Goal: Task Accomplishment & Management: Manage account settings

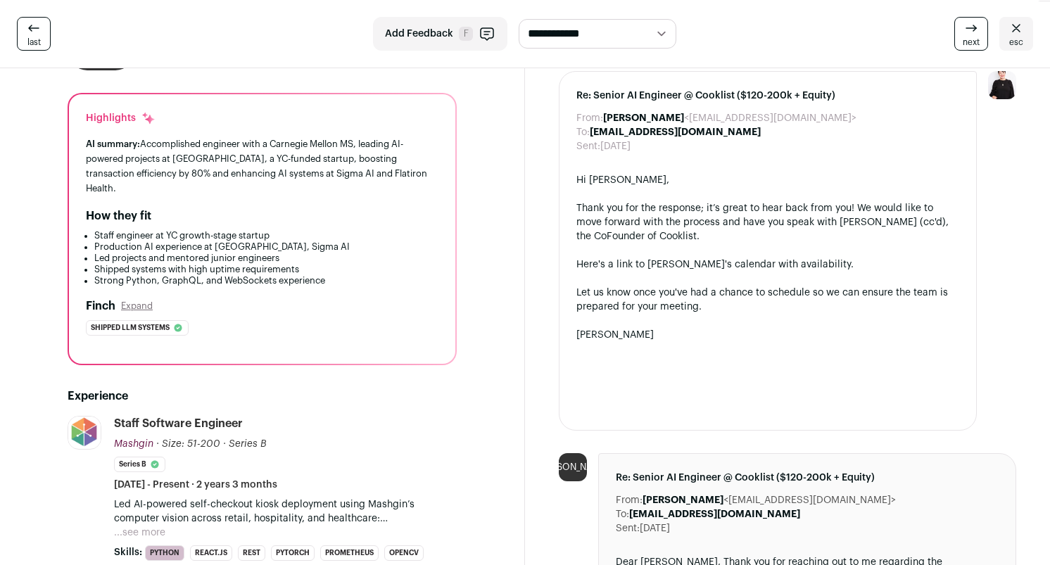
scroll to position [99, 0]
click at [1028, 28] on link "esc" at bounding box center [1017, 34] width 34 height 34
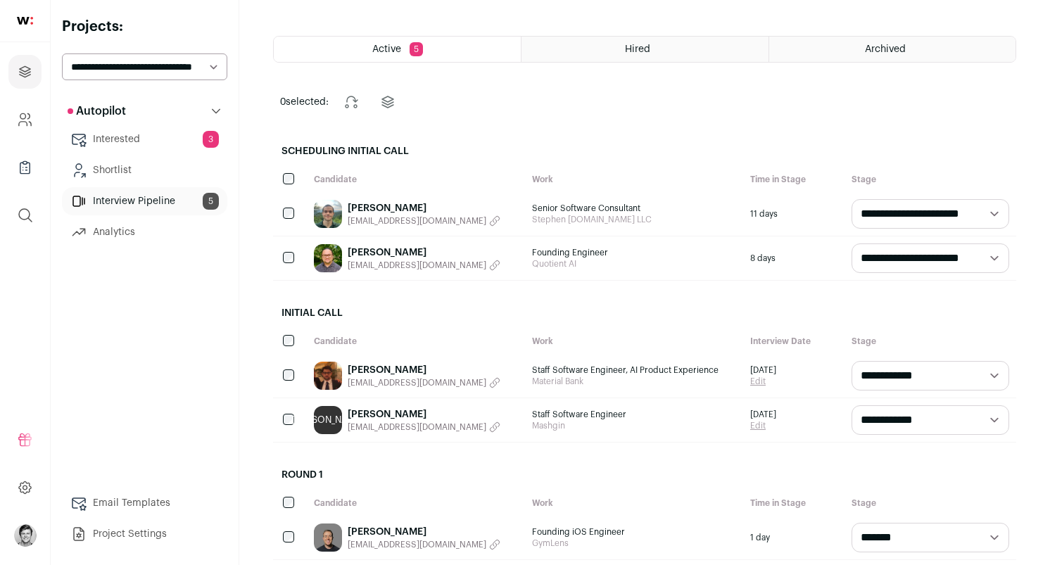
scroll to position [50, 0]
click at [399, 368] on link "[PERSON_NAME]" at bounding box center [424, 369] width 153 height 14
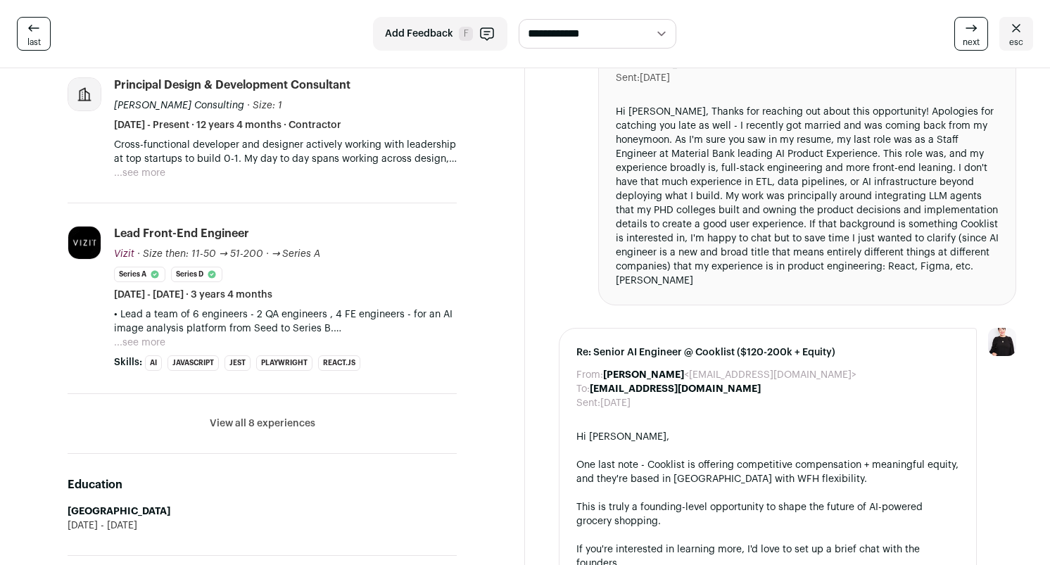
scroll to position [735, 0]
click at [267, 420] on button "View all 8 experiences" at bounding box center [263, 423] width 106 height 14
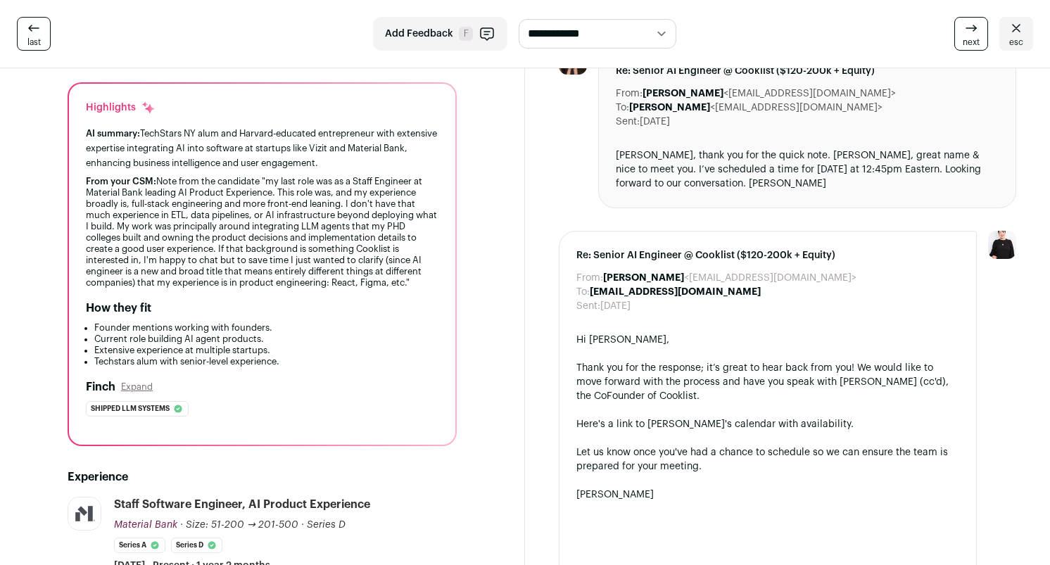
scroll to position [0, 0]
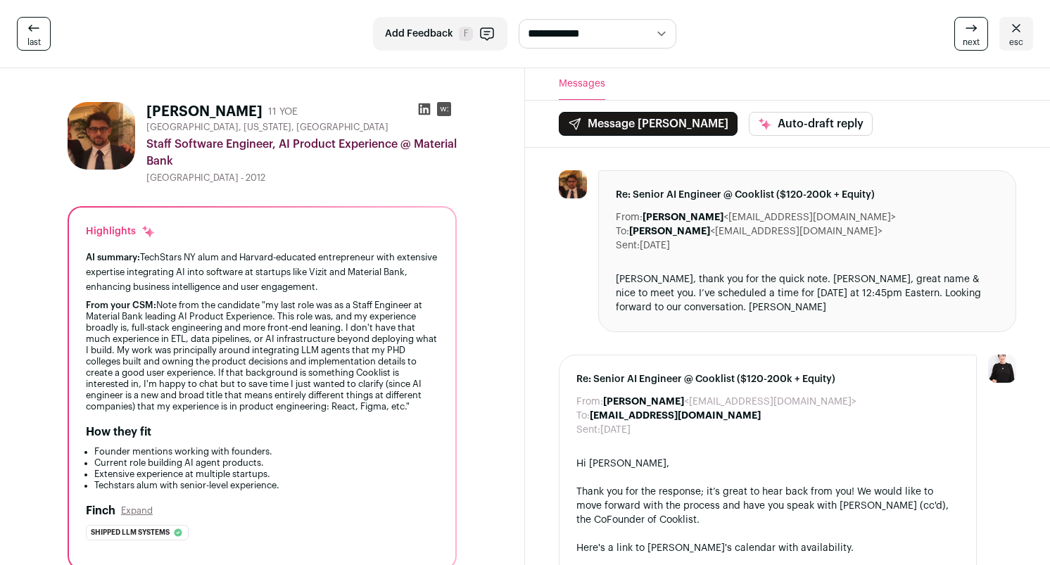
click at [420, 113] on icon at bounding box center [424, 109] width 14 height 14
